Goal: Check status: Check status

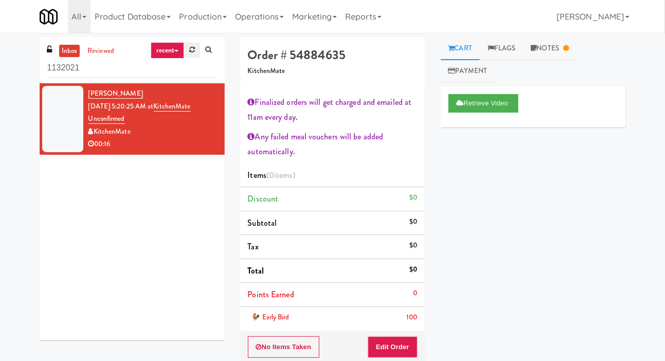
click at [189, 52] on link at bounding box center [192, 49] width 16 height 15
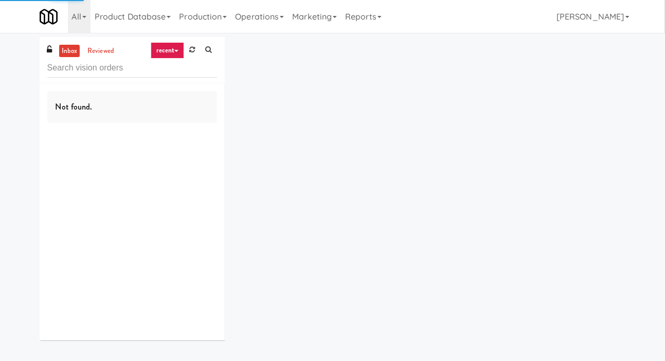
click at [6, 58] on div "inbox reviewed recent all unclear take inventory issue suspicious failed recent…" at bounding box center [332, 192] width 665 height 311
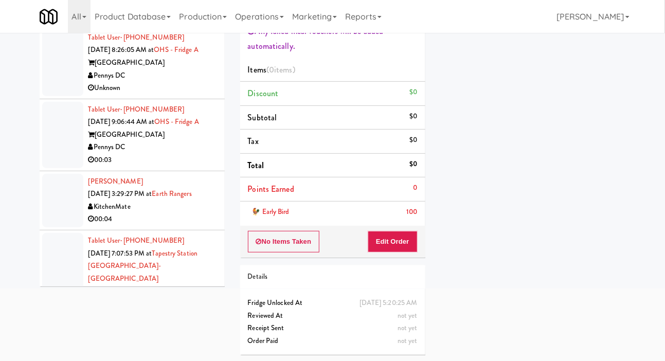
scroll to position [528, 0]
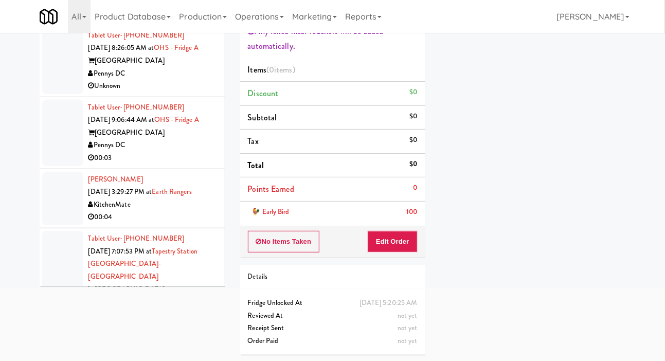
click at [5, 106] on div "inbox reviewed recent all unclear take inventory issue suspicious failed recent…" at bounding box center [332, 147] width 665 height 431
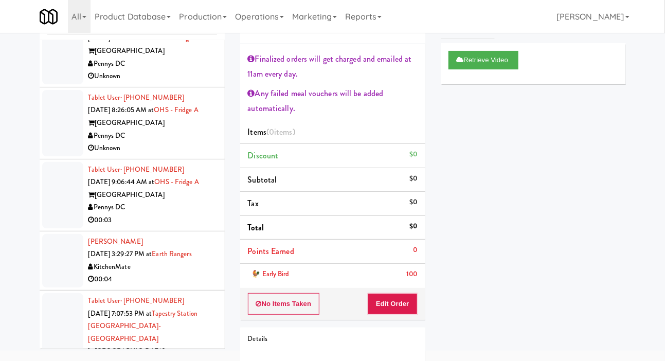
click at [49, 205] on div at bounding box center [62, 195] width 41 height 66
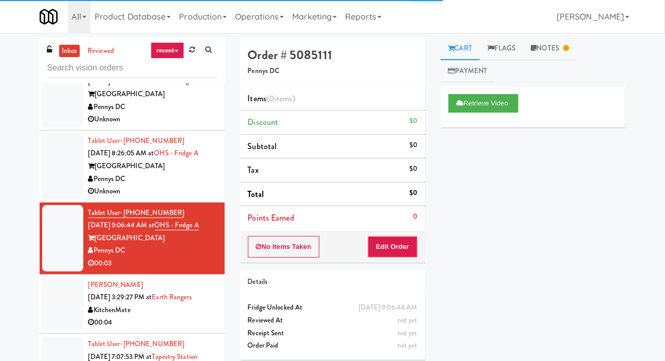
click at [50, 172] on div at bounding box center [62, 166] width 41 height 66
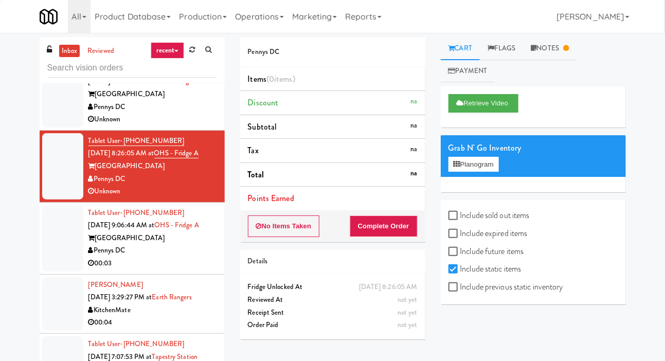
click at [49, 118] on div at bounding box center [62, 94] width 41 height 66
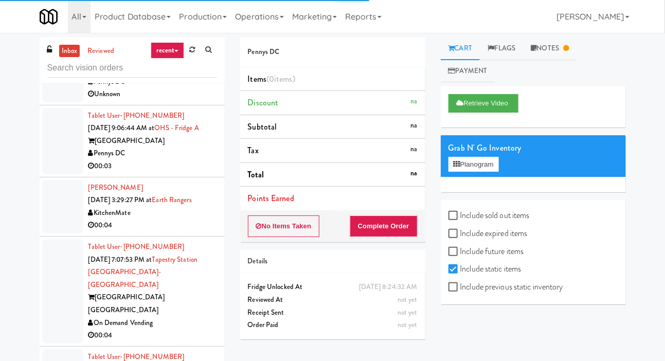
scroll to position [625, 0]
click at [41, 227] on li "[PERSON_NAME] [DATE] 3:29:27 PM at Earth Rangers KitchenMate 00:04" at bounding box center [132, 207] width 185 height 59
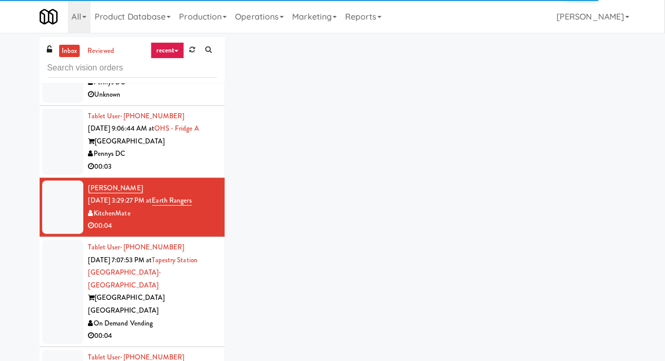
scroll to position [38, 0]
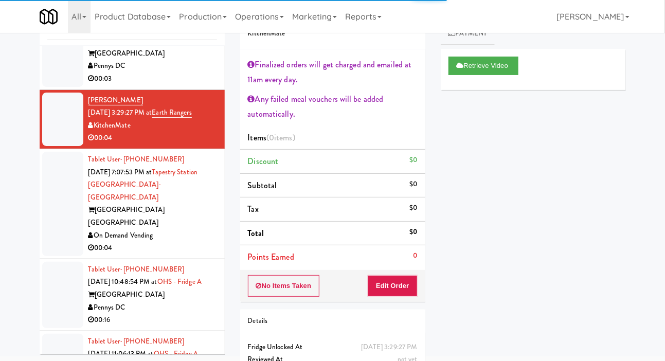
click at [45, 184] on div at bounding box center [62, 204] width 41 height 104
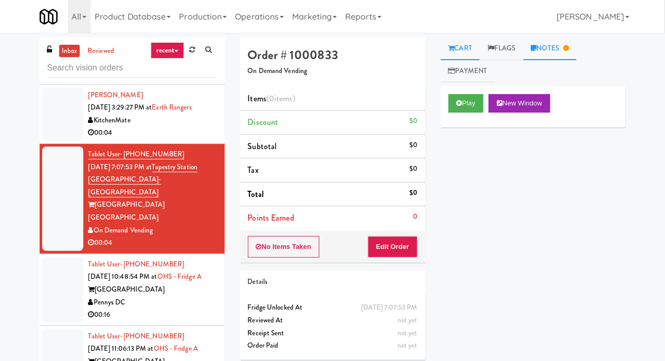
click at [560, 51] on link "Notes" at bounding box center [549, 48] width 53 height 23
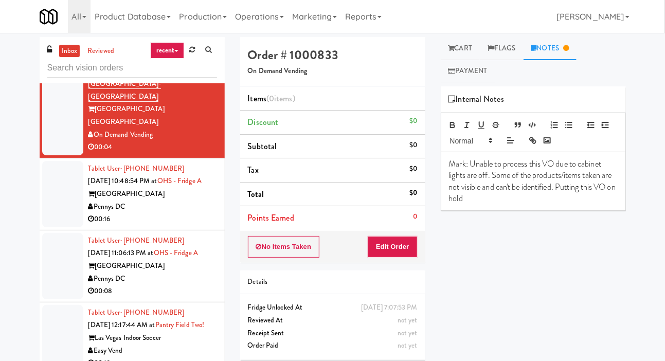
scroll to position [814, 0]
click at [464, 39] on link "Cart" at bounding box center [460, 48] width 40 height 23
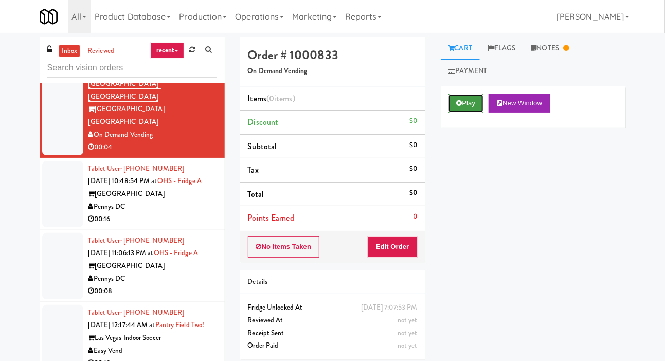
click at [465, 96] on button "Play" at bounding box center [465, 103] width 35 height 19
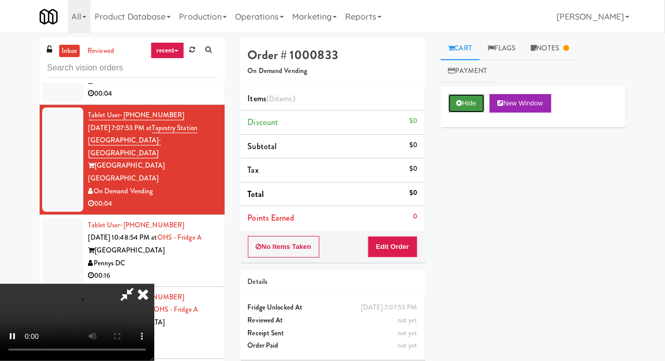
scroll to position [757, 0]
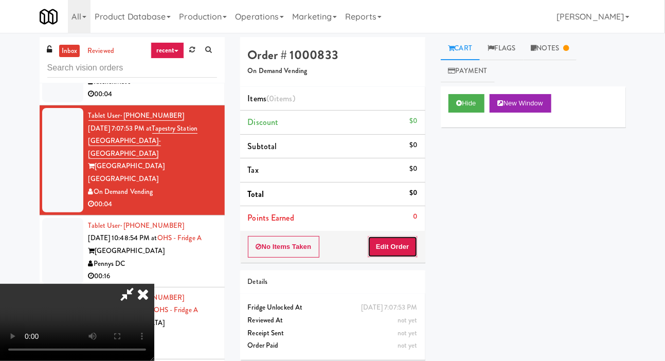
click at [405, 245] on button "Edit Order" at bounding box center [392, 247] width 50 height 22
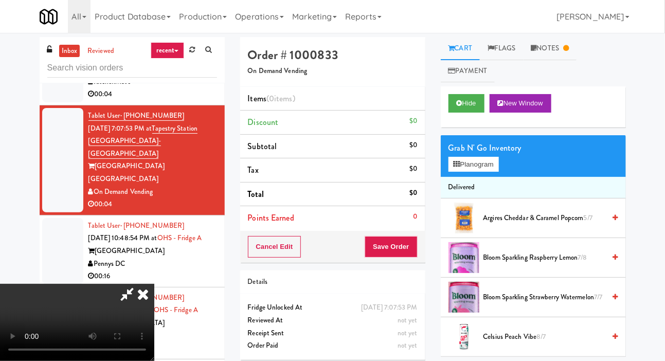
scroll to position [0, 0]
click at [482, 166] on button "Planogram" at bounding box center [473, 164] width 50 height 15
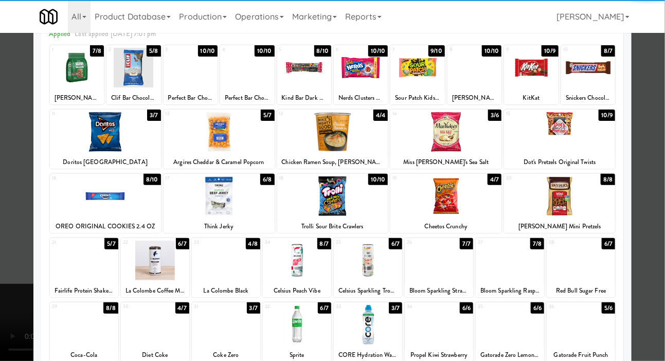
scroll to position [69, 0]
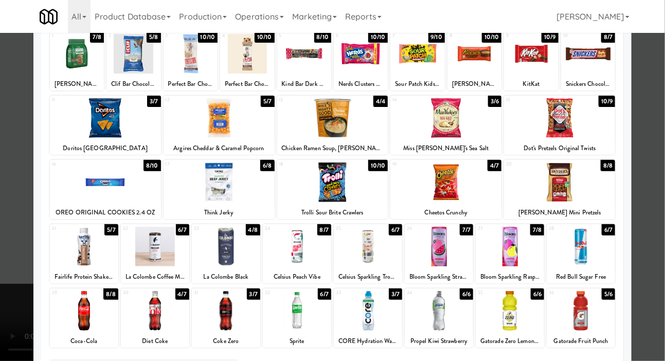
click at [71, 186] on div at bounding box center [105, 182] width 111 height 40
click at [9, 180] on div at bounding box center [332, 180] width 665 height 361
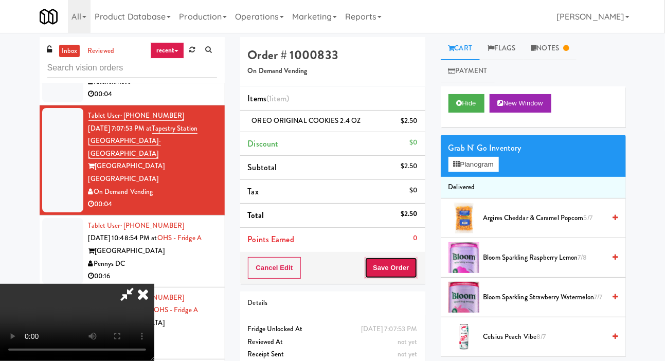
click at [414, 263] on button "Save Order" at bounding box center [390, 268] width 52 height 22
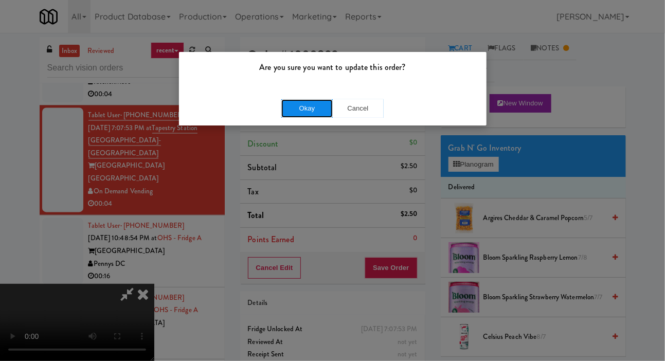
click at [309, 108] on button "Okay" at bounding box center [306, 108] width 51 height 19
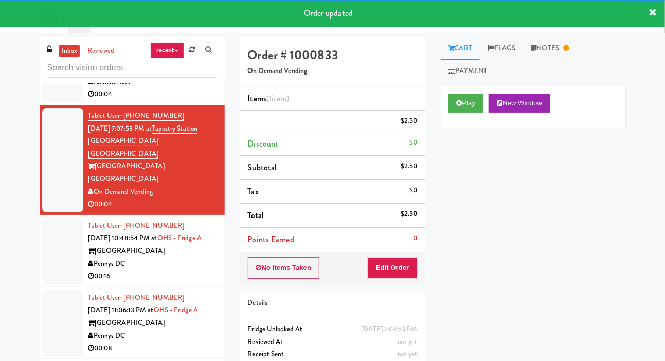
click at [44, 218] on div at bounding box center [62, 251] width 41 height 66
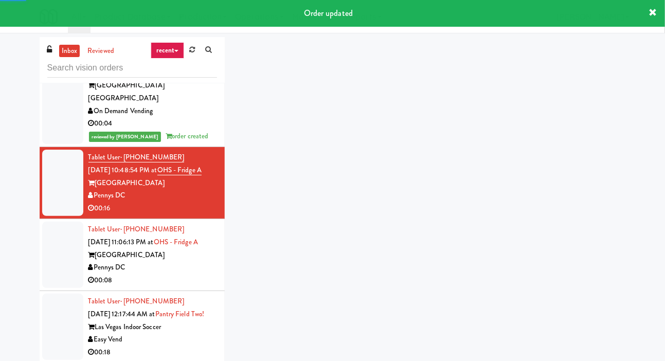
scroll to position [838, 0]
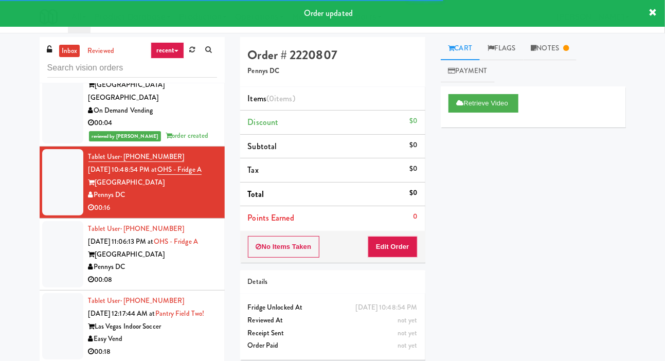
click at [48, 232] on div at bounding box center [62, 254] width 41 height 66
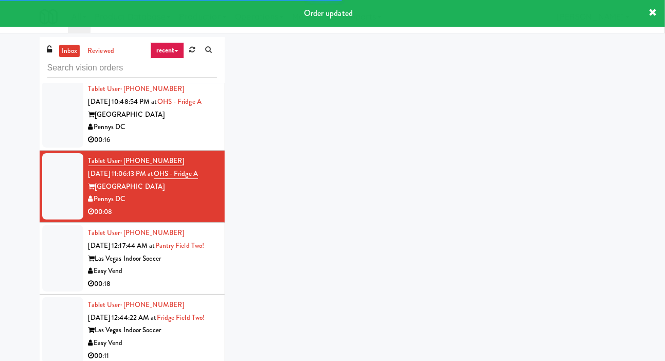
scroll to position [907, 0]
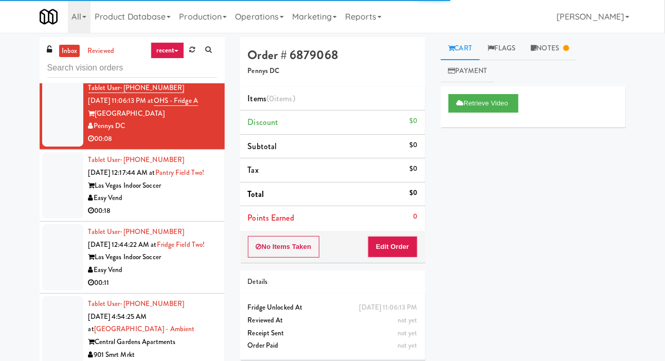
click at [41, 172] on li "Tablet User · (702) 721-3862 [DATE] 12:17:44 AM at [GEOGRAPHIC_DATA] Two! Las V…" at bounding box center [132, 186] width 185 height 72
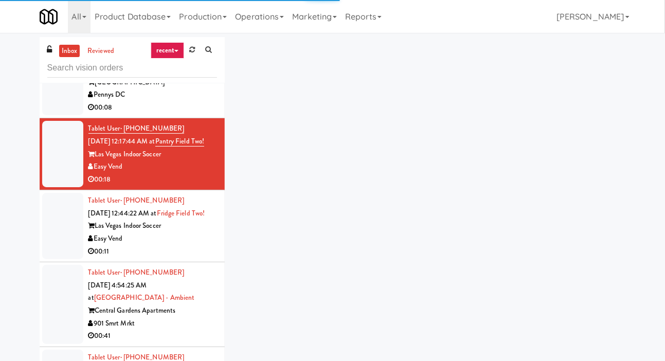
scroll to position [1015, 0]
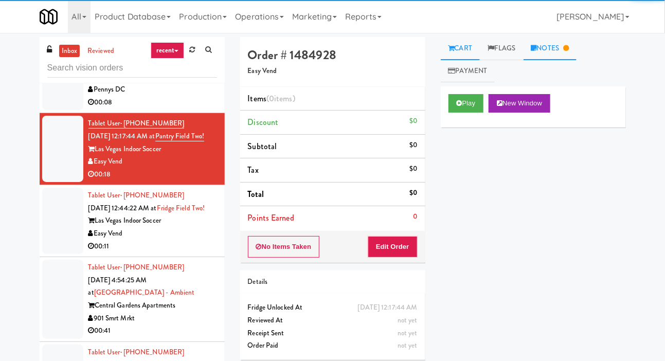
click at [566, 40] on link "Notes" at bounding box center [549, 48] width 53 height 23
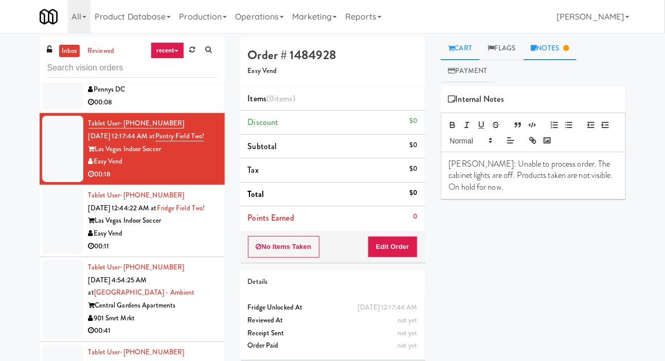
click at [469, 46] on link "Cart" at bounding box center [460, 48] width 40 height 23
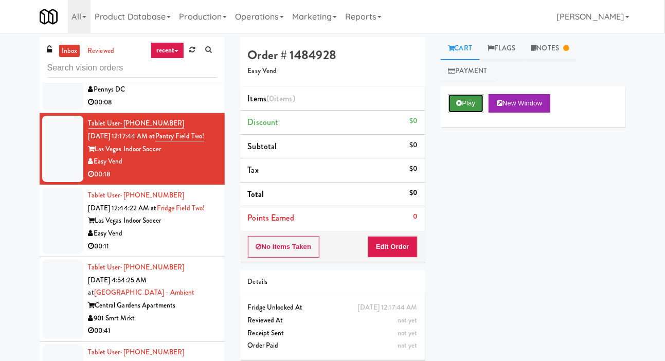
click at [459, 107] on button "Play" at bounding box center [465, 103] width 35 height 19
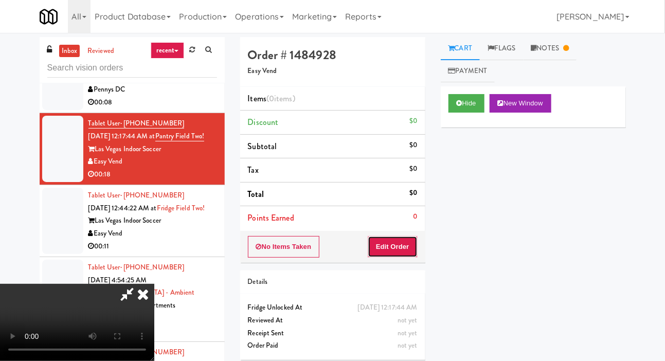
click at [403, 238] on button "Edit Order" at bounding box center [392, 247] width 50 height 22
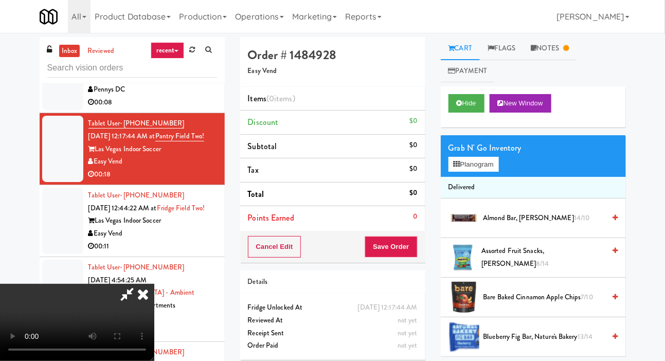
scroll to position [38, 0]
click at [472, 106] on button "Hide" at bounding box center [466, 103] width 36 height 19
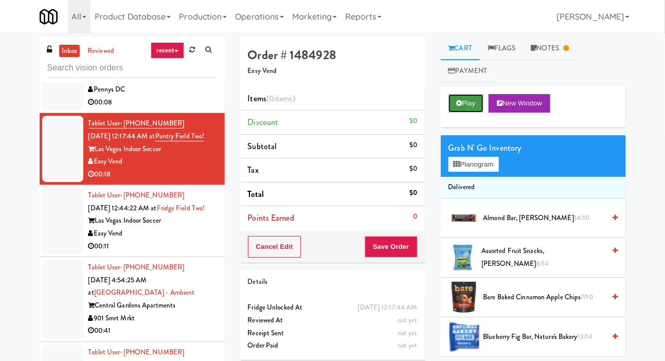
scroll to position [0, 0]
click at [41, 229] on li "Tablet User · (702) 712-5617 [DATE] 12:44:22 AM at [GEOGRAPHIC_DATA] Two! Las V…" at bounding box center [132, 221] width 185 height 72
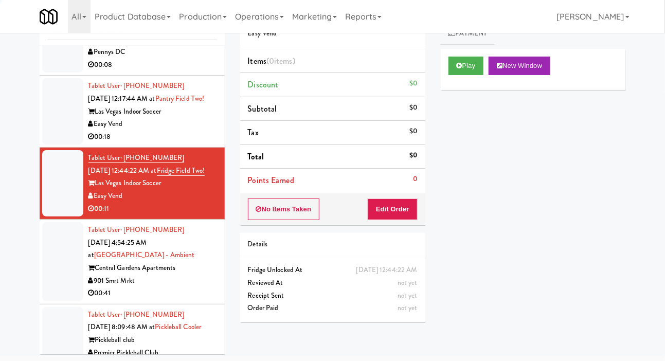
scroll to position [40, 0]
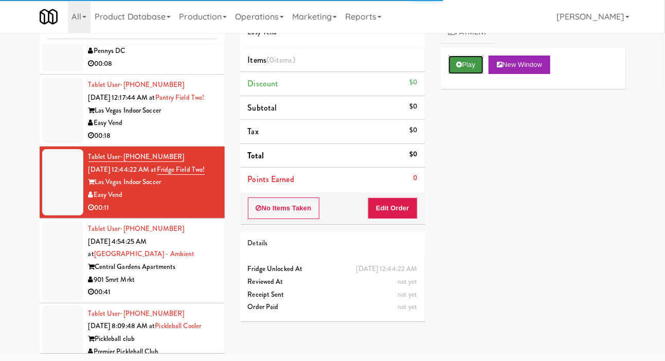
click at [472, 60] on button "Play" at bounding box center [465, 65] width 35 height 19
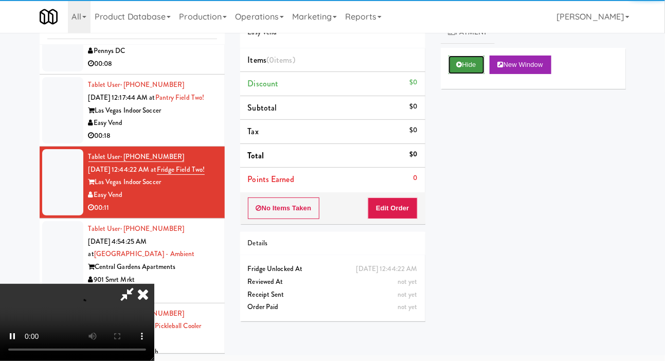
scroll to position [0, 0]
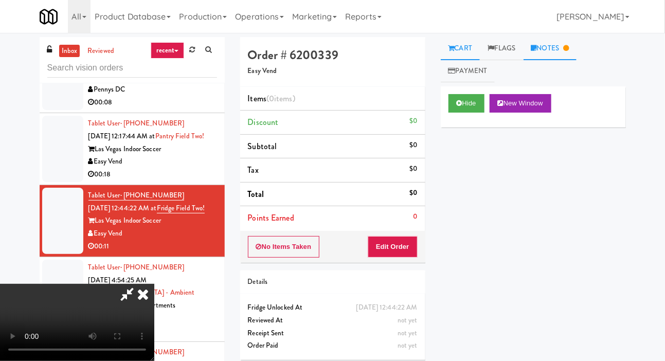
click at [555, 53] on link "Notes" at bounding box center [549, 48] width 53 height 23
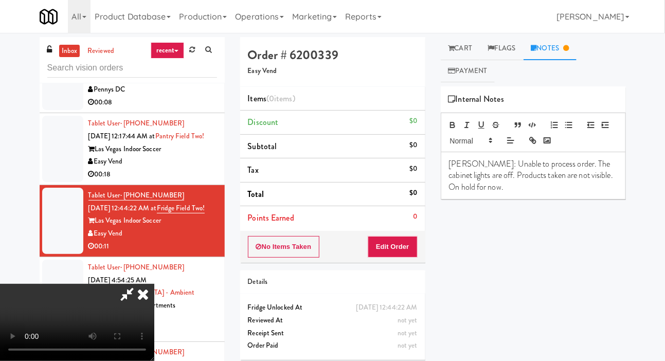
scroll to position [38, 0]
click at [470, 45] on link "Cart" at bounding box center [460, 48] width 40 height 23
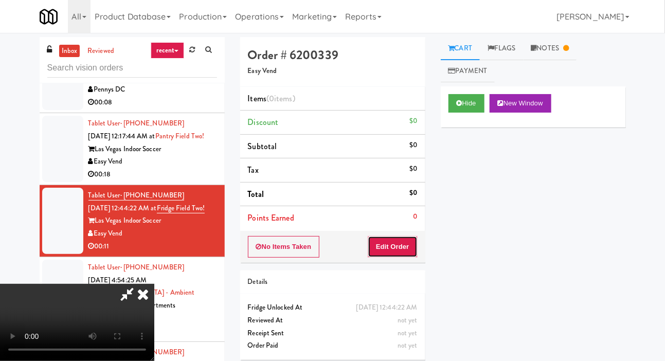
click at [412, 241] on button "Edit Order" at bounding box center [392, 247] width 50 height 22
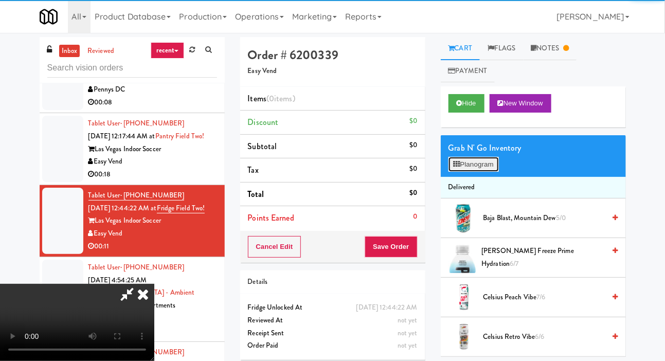
click at [477, 166] on button "Planogram" at bounding box center [473, 164] width 50 height 15
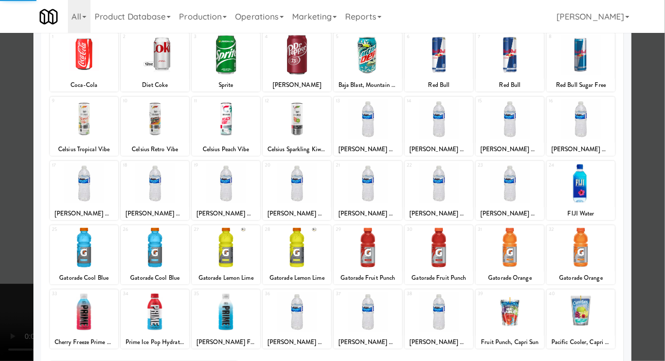
scroll to position [143, 0]
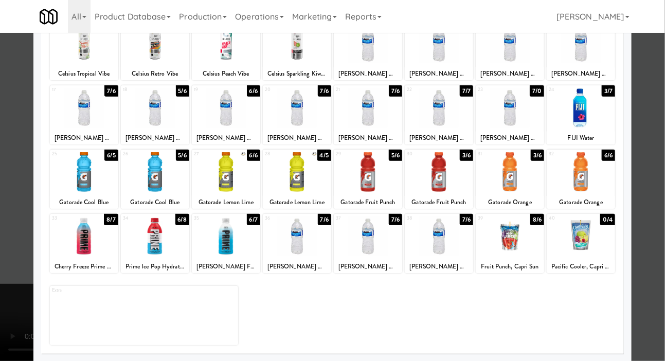
click at [10, 165] on div at bounding box center [332, 180] width 665 height 361
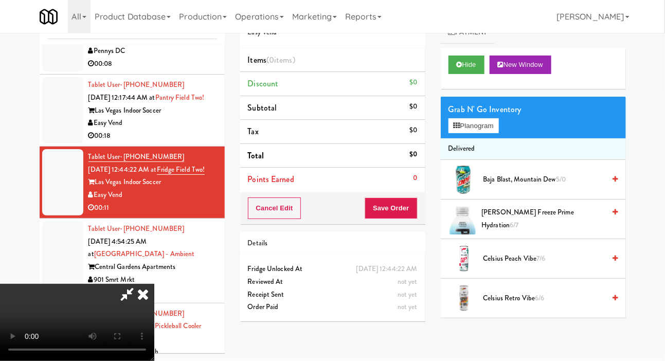
scroll to position [50, 0]
click at [480, 118] on button "Planogram" at bounding box center [473, 125] width 50 height 15
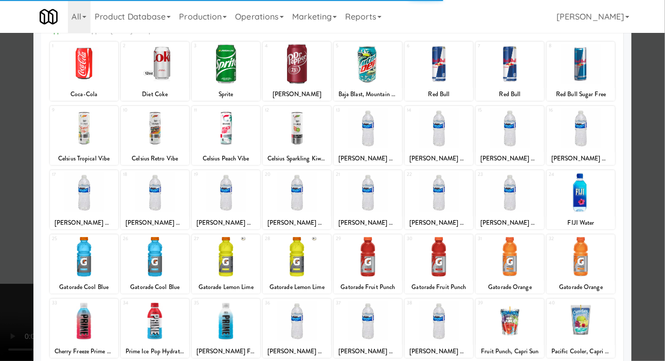
scroll to position [143, 0]
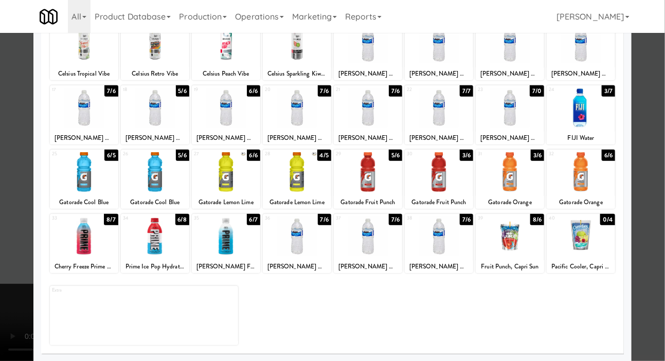
click at [453, 242] on div at bounding box center [438, 236] width 68 height 40
click at [16, 163] on div at bounding box center [332, 180] width 665 height 361
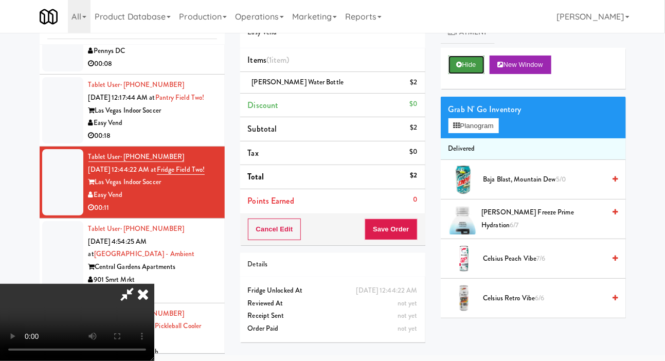
click at [469, 59] on button "Hide" at bounding box center [466, 65] width 36 height 19
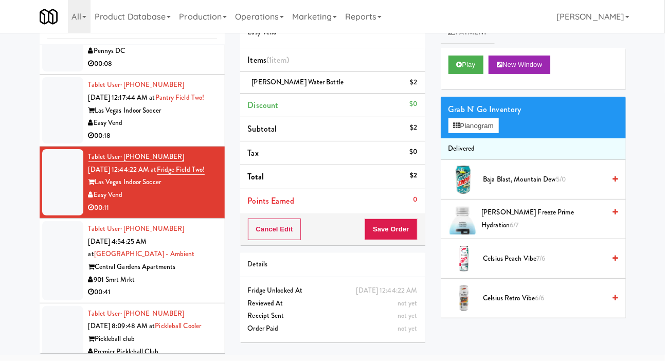
click at [47, 243] on div at bounding box center [62, 260] width 41 height 79
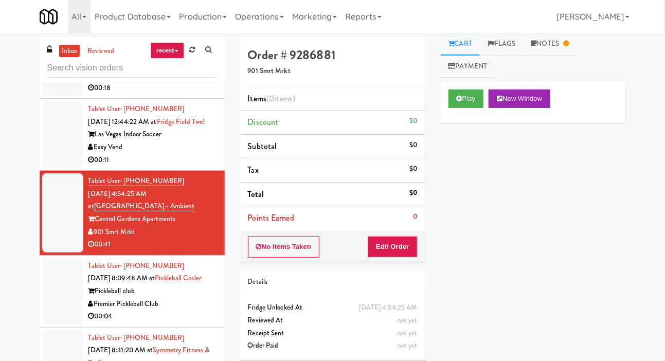
scroll to position [5, 0]
click at [549, 40] on link "Notes" at bounding box center [549, 43] width 53 height 23
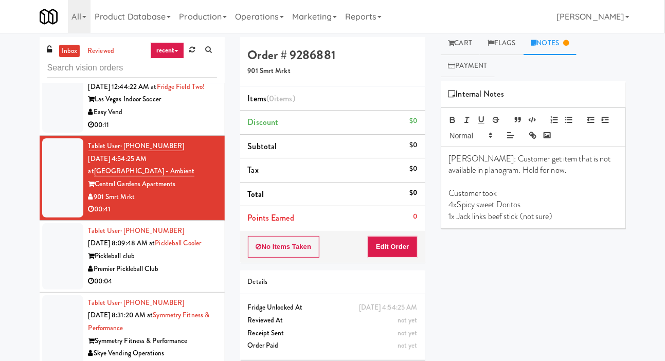
scroll to position [1137, 0]
click at [48, 264] on div at bounding box center [62, 256] width 41 height 66
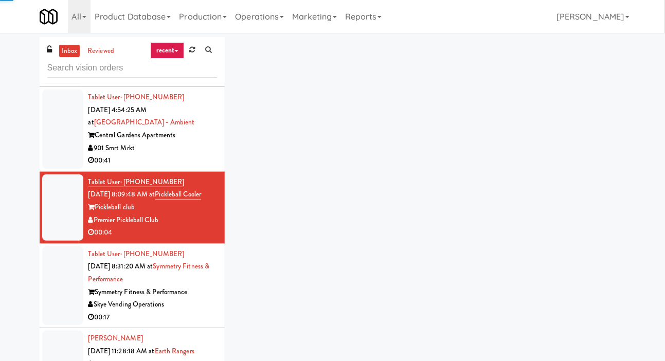
scroll to position [1208, 0]
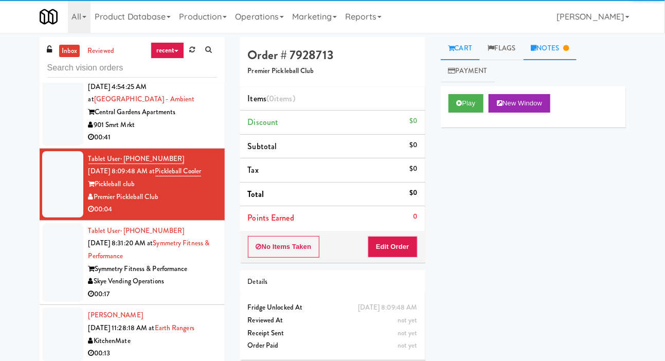
click at [552, 48] on link "Notes" at bounding box center [549, 48] width 53 height 23
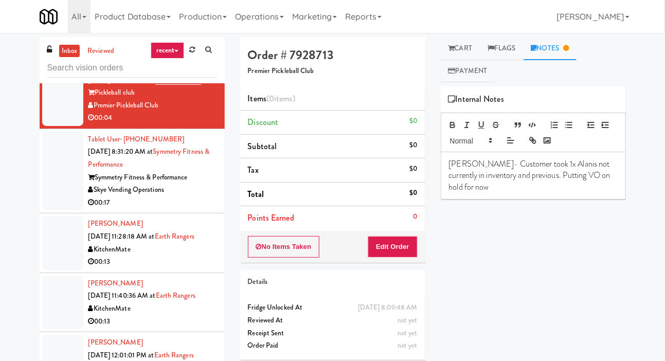
click at [49, 199] on div at bounding box center [62, 171] width 41 height 79
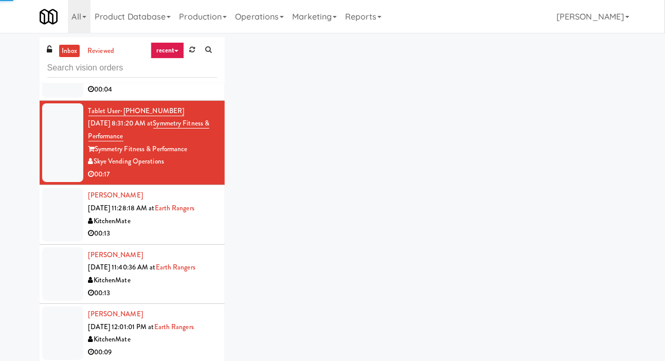
scroll to position [1347, 0]
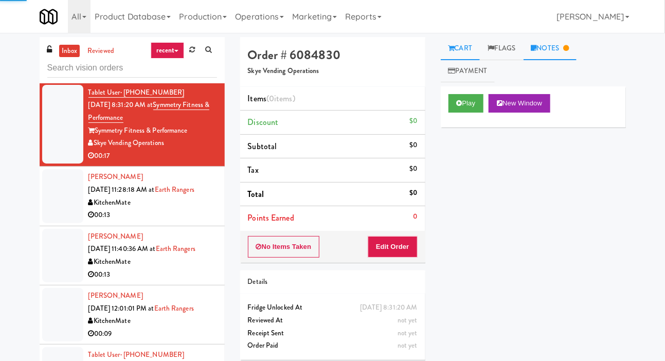
click at [567, 55] on link "Notes" at bounding box center [549, 48] width 53 height 23
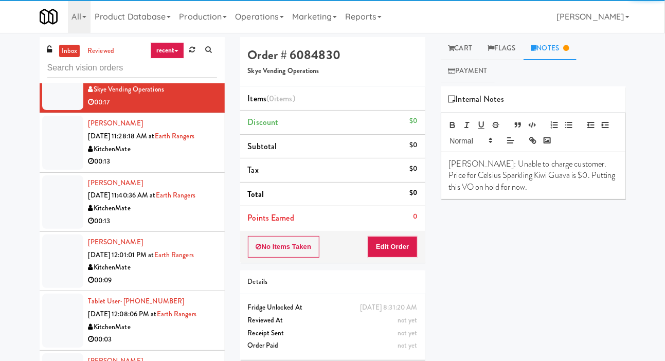
scroll to position [1403, 0]
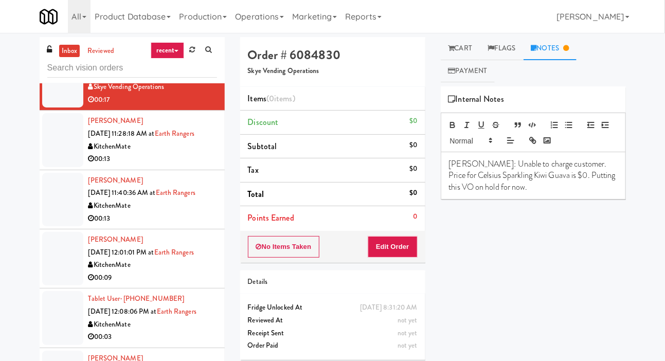
click at [41, 202] on li "[PERSON_NAME] [DATE] 11:40:36 AM at Earth Rangers KitchenMate 00:13" at bounding box center [132, 199] width 185 height 59
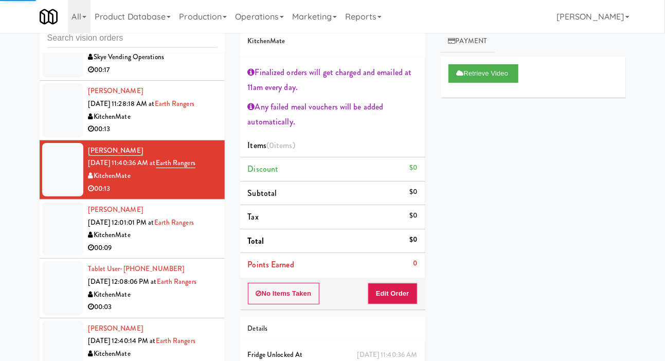
click at [41, 237] on li "[PERSON_NAME] [DATE] 12:01:01 PM at Earth Rangers KitchenMate 00:09" at bounding box center [132, 228] width 185 height 59
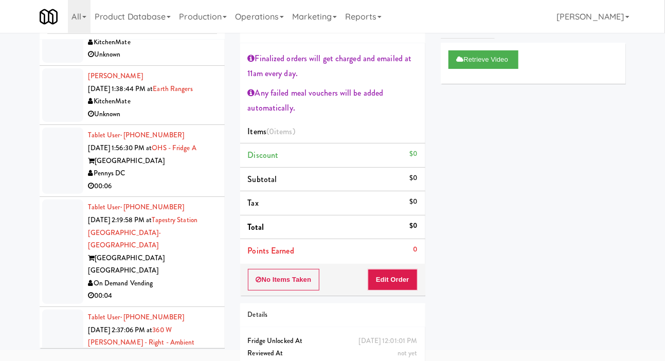
scroll to position [1822, 0]
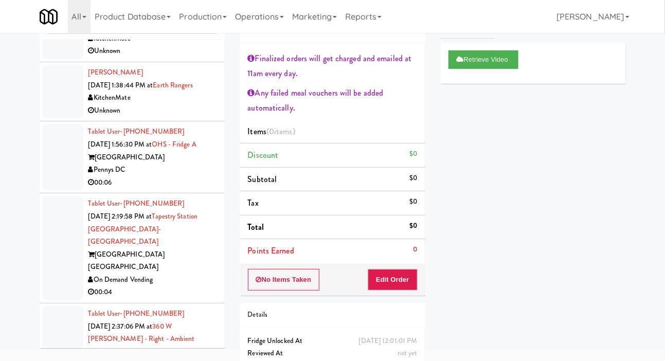
click at [43, 190] on div at bounding box center [62, 157] width 41 height 66
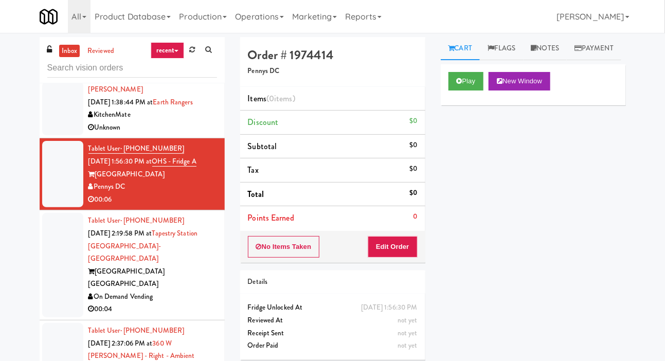
click at [40, 258] on li "Tablet User · (507) 850-2471 [DATE] 2:19:58 PM at [GEOGRAPHIC_DATA] [GEOGRAPHIC…" at bounding box center [132, 265] width 185 height 110
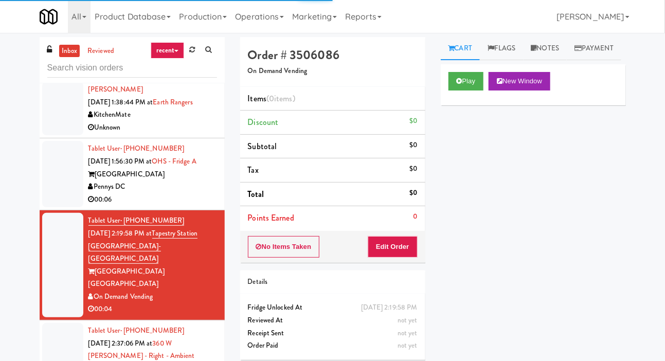
click at [41, 210] on li "Tablet User · (771) 241-5521 [DATE] 1:56:30 PM at OHS - Fridge A One Hill South…" at bounding box center [132, 174] width 185 height 72
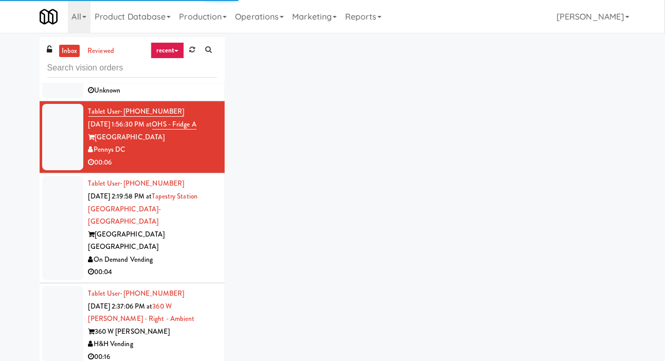
scroll to position [1887, 0]
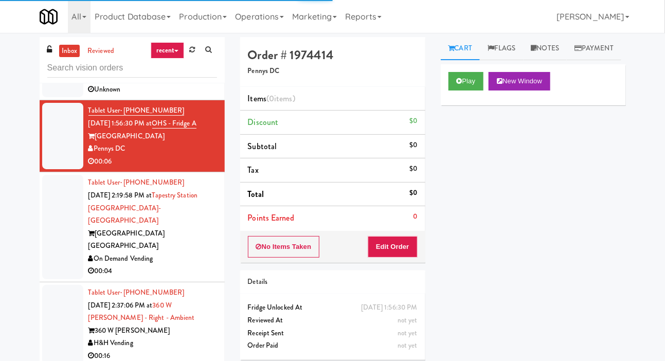
click at [46, 233] on div at bounding box center [62, 227] width 41 height 104
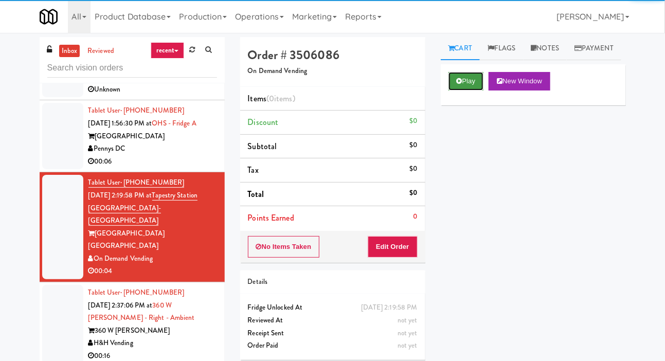
click at [462, 90] on button "Play" at bounding box center [465, 81] width 35 height 19
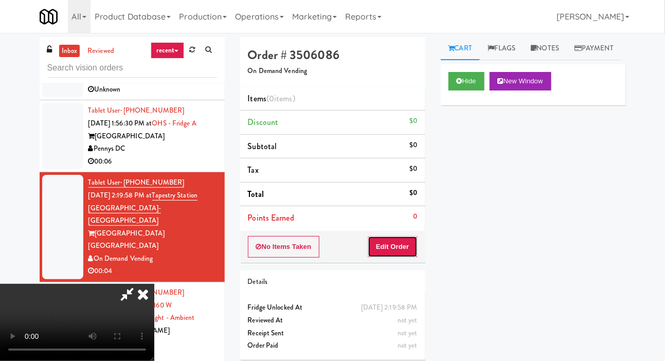
click at [407, 249] on button "Edit Order" at bounding box center [392, 247] width 50 height 22
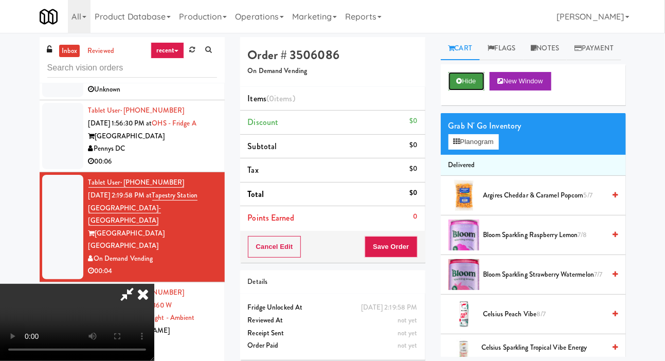
click at [466, 90] on button "Hide" at bounding box center [466, 81] width 36 height 19
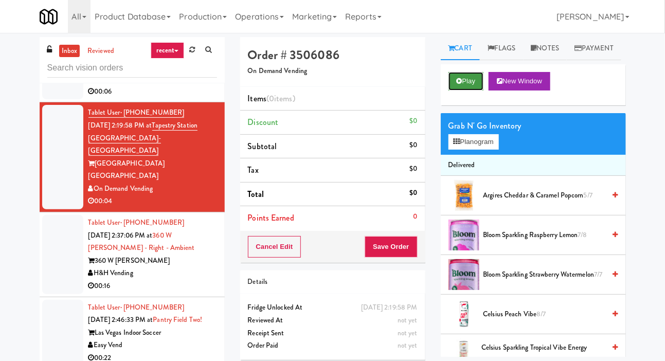
scroll to position [1956, 0]
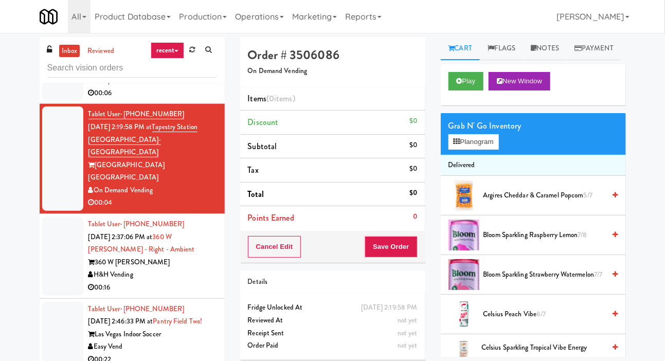
click at [23, 159] on div "inbox reviewed recent all unclear take inventory issue suspicious failed recent…" at bounding box center [332, 218] width 665 height 362
